Goal: Information Seeking & Learning: Learn about a topic

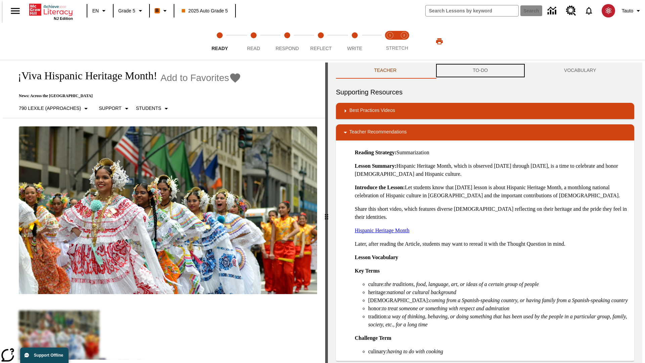
click at [481, 71] on button "TO-DO" at bounding box center [480, 71] width 91 height 16
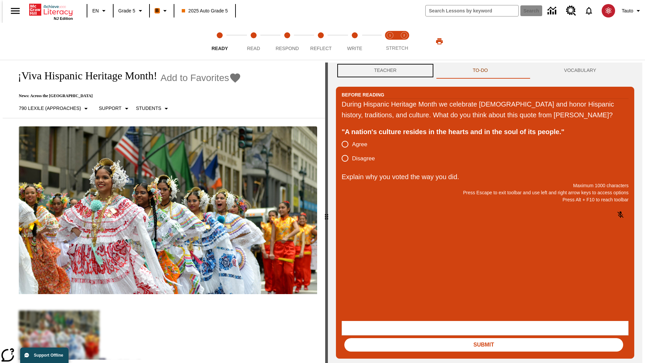
scroll to position [0, 0]
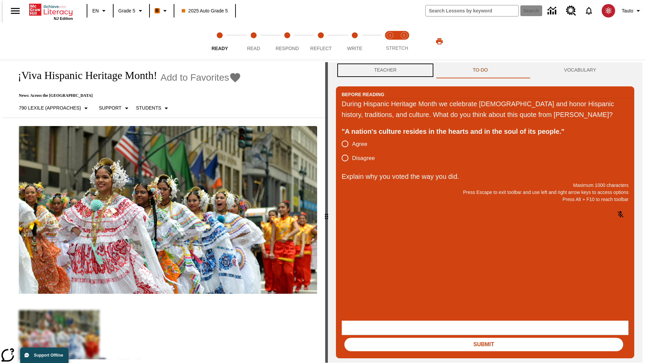
click at [384, 71] on button "Teacher" at bounding box center [385, 70] width 99 height 16
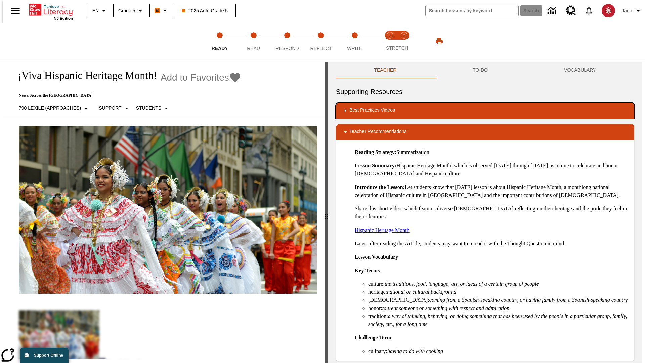
click at [485, 111] on div "Best Practices Videos" at bounding box center [486, 111] width 288 height 8
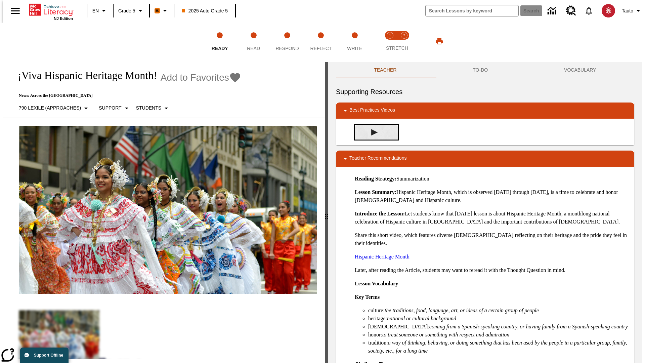
click at [372, 132] on img "Building Academic Vocabulary" at bounding box center [374, 132] width 7 height 7
click at [253, 41] on span "Read" at bounding box center [253, 46] width 13 height 12
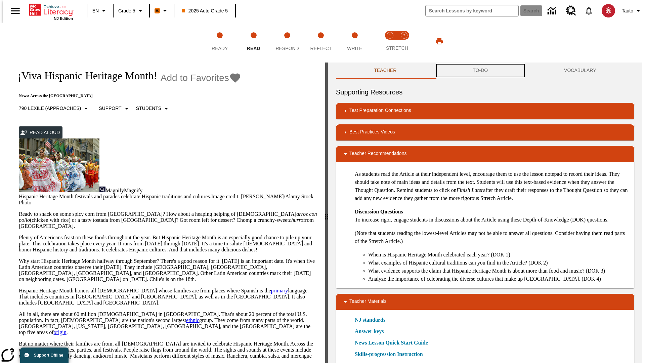
scroll to position [0, 0]
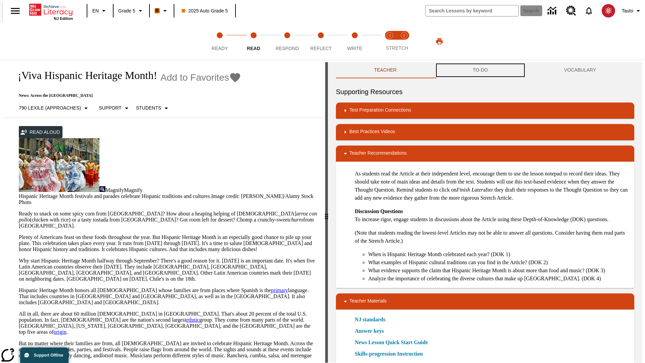
click at [481, 71] on button "TO-DO" at bounding box center [480, 70] width 91 height 16
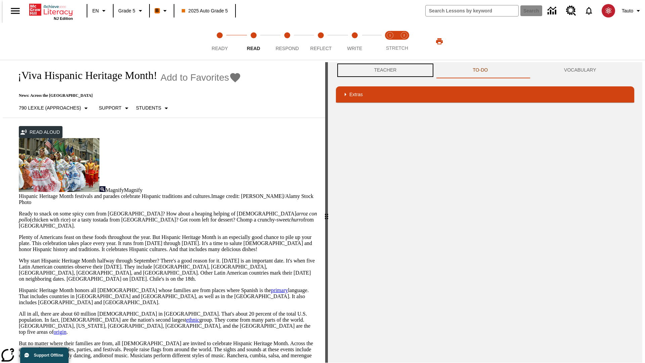
click at [384, 70] on button "Teacher" at bounding box center [385, 70] width 99 height 16
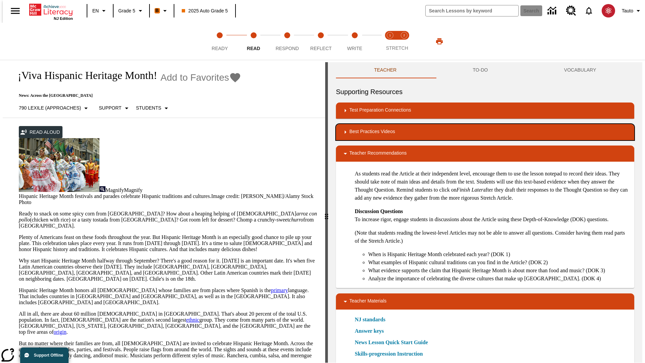
click at [485, 132] on div "Best Practices Videos" at bounding box center [486, 132] width 288 height 8
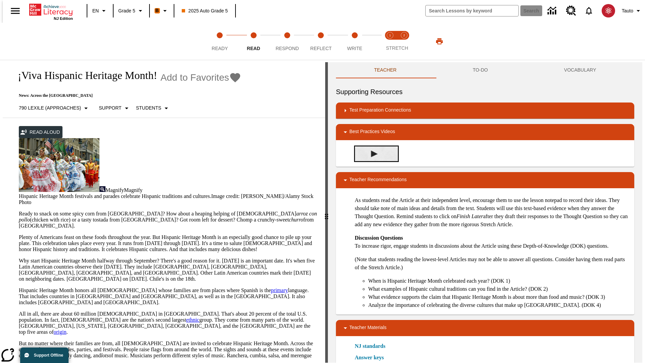
click at [372, 154] on img "Summarization" at bounding box center [374, 154] width 7 height 7
click at [390, 41] on span "Stretch Read step 1 of 2" at bounding box center [390, 46] width 9 height 12
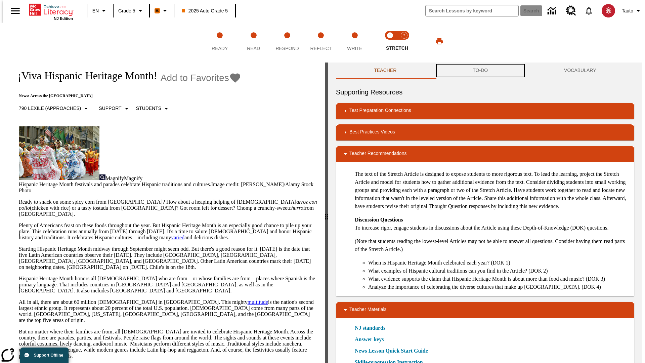
scroll to position [0, 0]
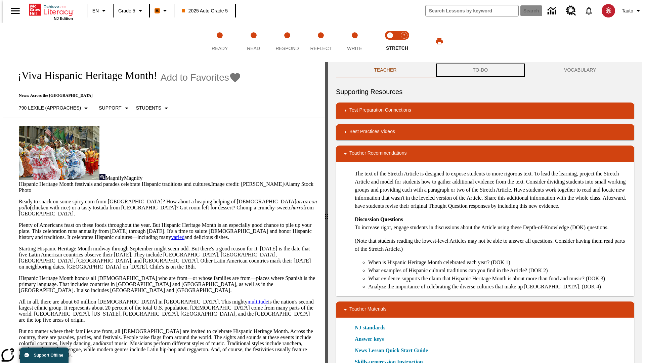
click at [481, 71] on button "TO-DO" at bounding box center [480, 70] width 91 height 16
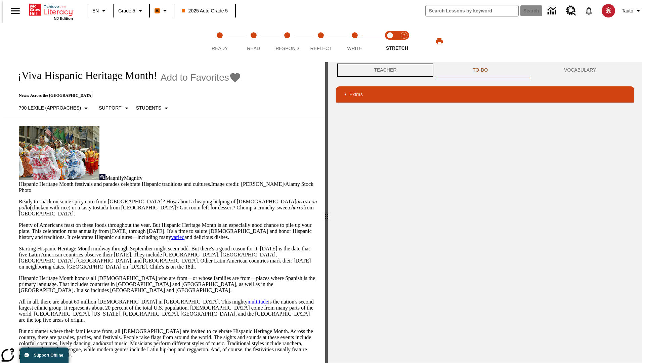
click at [384, 70] on button "Teacher" at bounding box center [385, 70] width 99 height 16
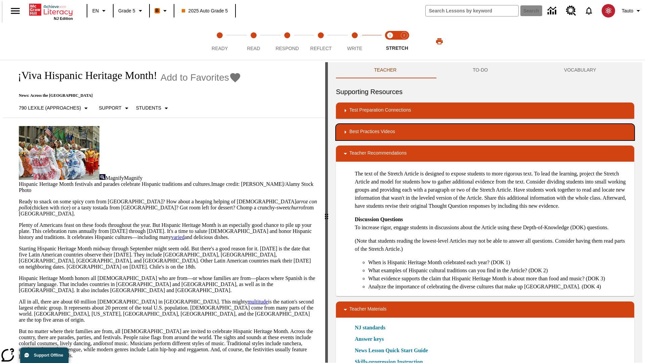
click at [485, 132] on div "Best Practices Videos" at bounding box center [486, 132] width 288 height 8
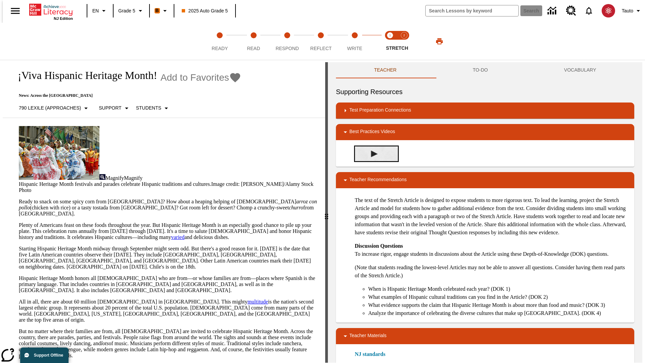
click at [372, 154] on img "Close Reading with the Stretch Article" at bounding box center [374, 154] width 7 height 7
